Goal: Task Accomplishment & Management: Complete application form

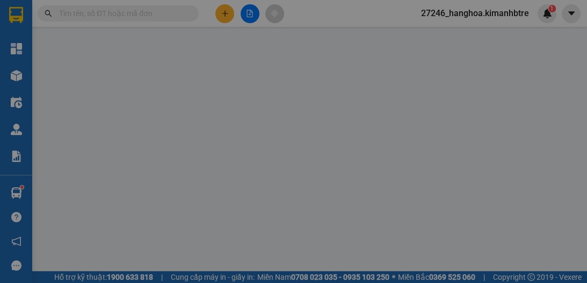
click at [216, 211] on input "text" at bounding box center [222, 219] width 74 height 17
click at [215, 211] on input "1 AGF" at bounding box center [222, 219] width 74 height 17
click at [217, 211] on input "1 AGF" at bounding box center [222, 219] width 74 height 17
type input "1 AGF111111"
click at [547, 24] on icon "close" at bounding box center [551, 20] width 9 height 9
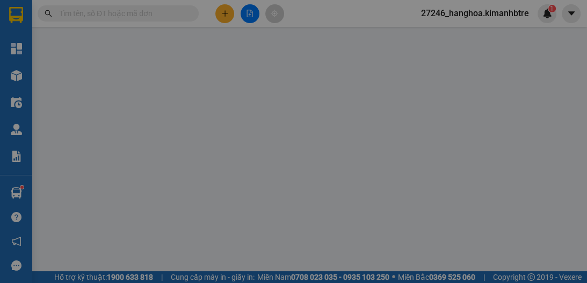
click at [547, 20] on icon "close" at bounding box center [551, 20] width 9 height 9
click at [547, 19] on icon "close" at bounding box center [551, 20] width 9 height 9
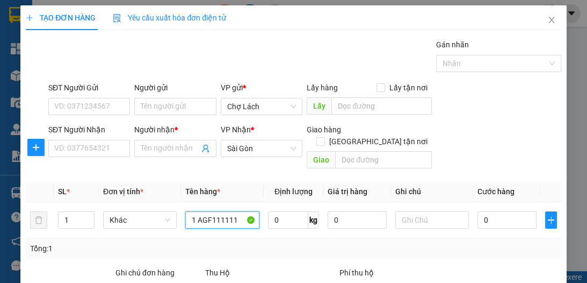
click at [234, 211] on input "1 AGF111111" at bounding box center [222, 219] width 74 height 17
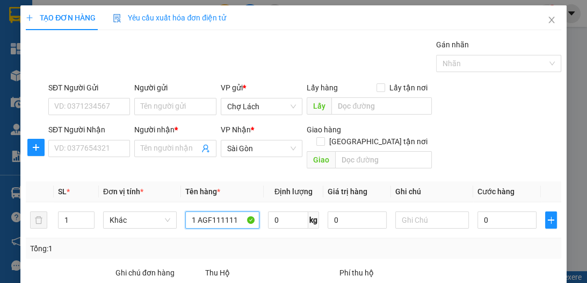
click at [234, 211] on input "1 AGF111111" at bounding box center [222, 219] width 74 height 17
click at [547, 19] on div "1" at bounding box center [547, 13] width 19 height 19
click at [545, 18] on body "Kết quả tìm kiếm ( 0 ) Bộ lọc Ngày tạo đơn gần nhất No Data 27246_hanghoa.kiman…" at bounding box center [293, 141] width 587 height 283
click at [587, 0] on div at bounding box center [587, 0] width 0 height 0
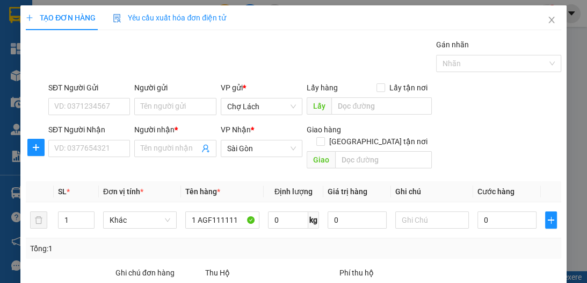
click at [587, 17] on div "Thông báo Thông báo của bạn Tính năng mới Tất cả Chưa có thông báo mới ;" at bounding box center [587, 141] width 0 height 283
click at [587, 19] on div "Thông báo Thông báo của bạn Tính năng mới Tất cả Chưa có thông báo mới ;" at bounding box center [587, 141] width 0 height 283
click at [202, 211] on input "text" at bounding box center [222, 219] width 74 height 17
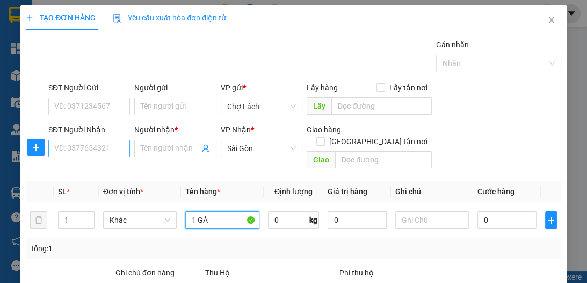
type input "1 GÀ"
click at [108, 145] on input "SĐT Người Nhận" at bounding box center [89, 148] width 82 height 17
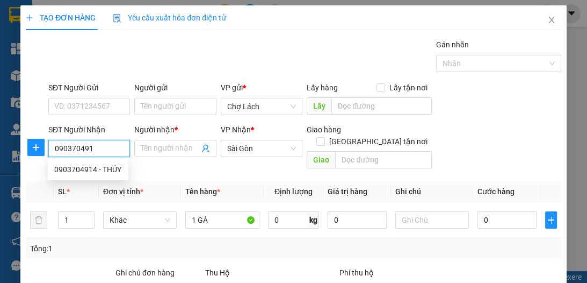
type input "0903704914"
click at [92, 176] on div "0903704914 - THÚY" at bounding box center [88, 169] width 81 height 17
type input "THÚY"
type input "0903704914"
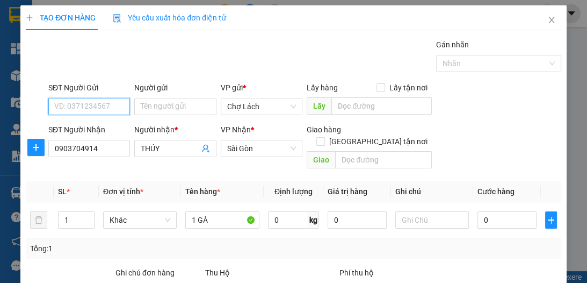
click at [107, 107] on input "SĐT Người Gửi" at bounding box center [89, 106] width 82 height 17
click at [115, 124] on div "0814305566 - CẨM" at bounding box center [88, 127] width 68 height 12
type input "0814305566"
type input "CẨM"
drag, startPoint x: 98, startPoint y: 107, endPoint x: 48, endPoint y: 109, distance: 50.5
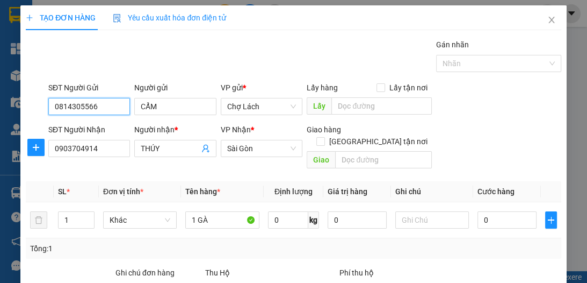
click at [48, 109] on input "0814305566" at bounding box center [89, 106] width 82 height 17
type input "0778882129"
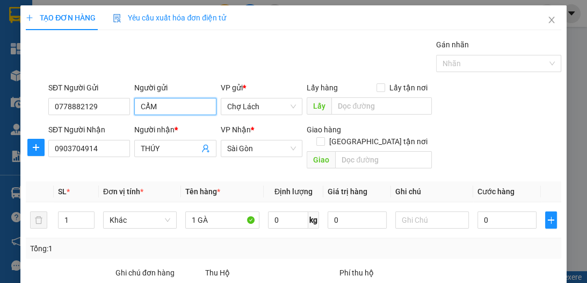
drag, startPoint x: 162, startPoint y: 105, endPoint x: 133, endPoint y: 103, distance: 29.1
click at [134, 103] on input "CẨM" at bounding box center [175, 106] width 82 height 17
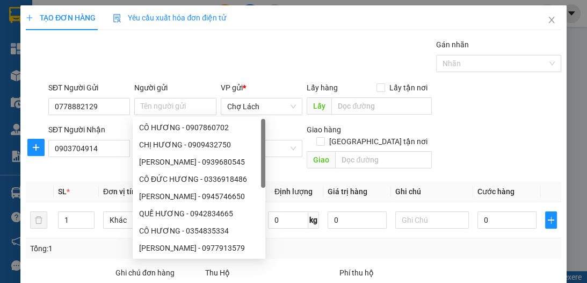
click at [184, 52] on div "Gán nhãn Nhãn" at bounding box center [304, 58] width 517 height 38
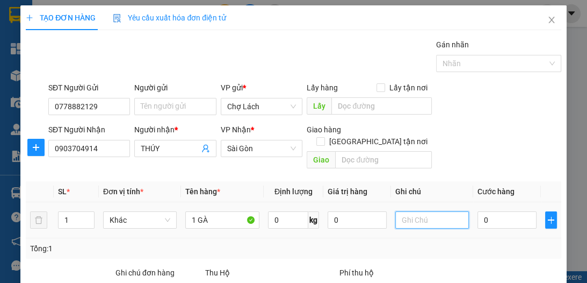
click at [417, 211] on input "text" at bounding box center [432, 219] width 74 height 17
type input "6RI"
click at [494, 211] on input "0" at bounding box center [507, 219] width 59 height 17
type input "1"
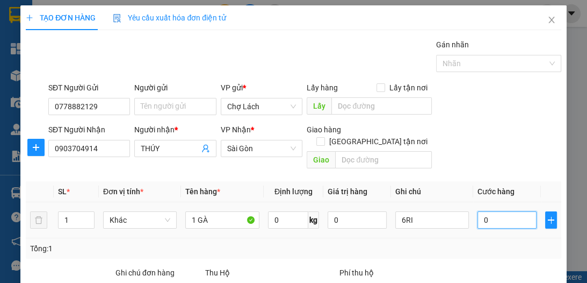
type input "1"
type input "10"
type input "100"
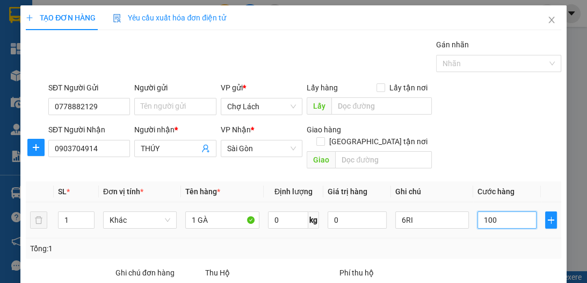
type input "100"
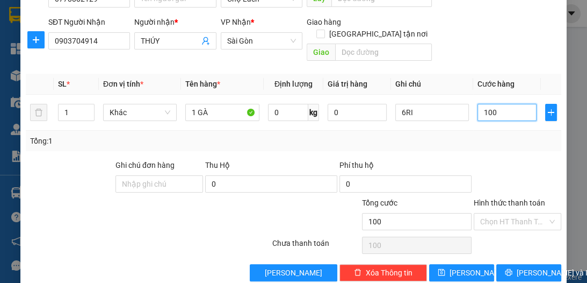
scroll to position [114, 0]
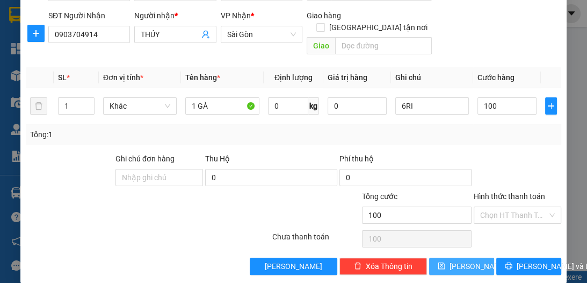
click at [461, 260] on span "[PERSON_NAME]" at bounding box center [478, 266] width 57 height 12
type input "100.000"
type input "0"
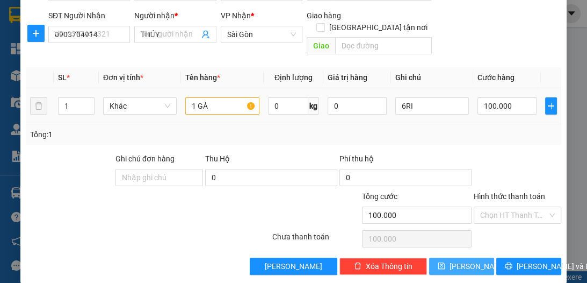
type input "0"
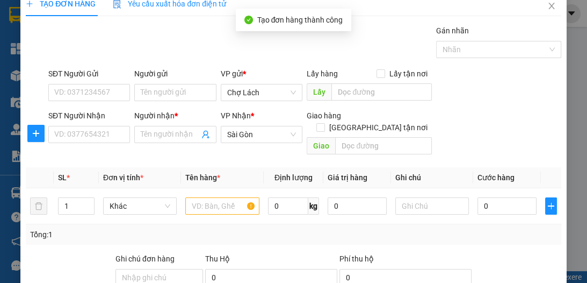
scroll to position [0, 0]
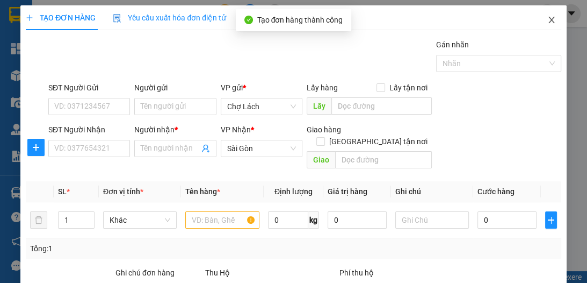
click at [547, 23] on icon "close" at bounding box center [551, 20] width 9 height 9
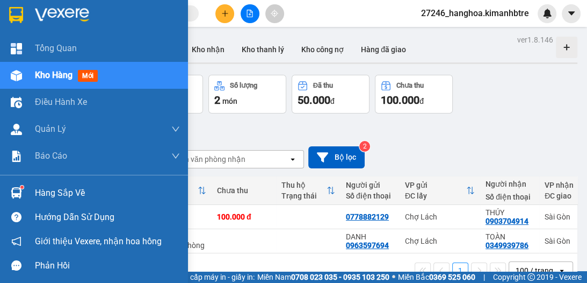
click at [45, 76] on span "Kho hàng" at bounding box center [54, 75] width 38 height 10
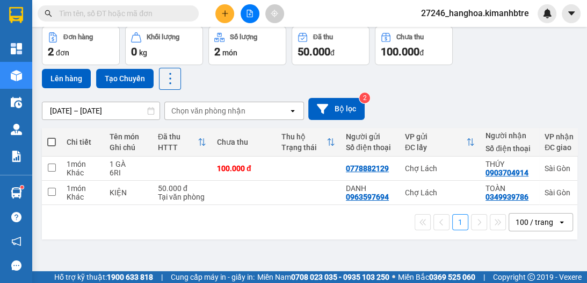
scroll to position [49, 0]
